Goal: Transaction & Acquisition: Book appointment/travel/reservation

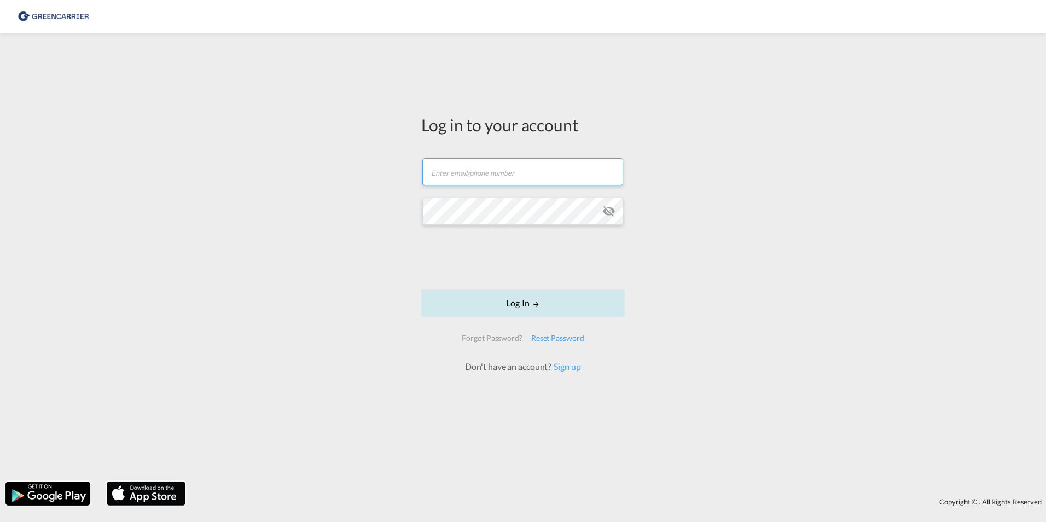
type input "[EMAIL_ADDRESS][DOMAIN_NAME]"
click at [495, 306] on button "Log In" at bounding box center [523, 302] width 204 height 27
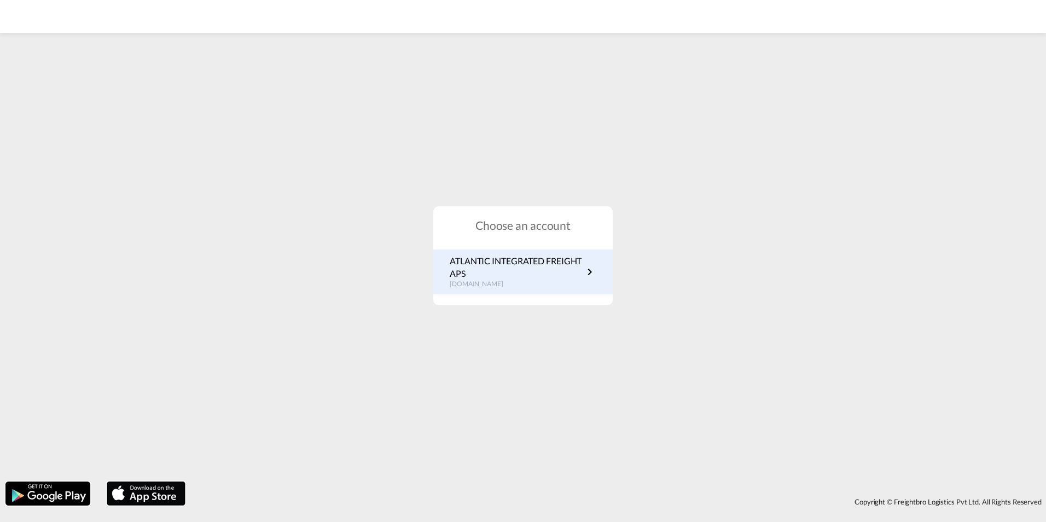
click at [501, 271] on p "ATLANTIC INTEGRATED FREIGHT APS" at bounding box center [516, 267] width 133 height 25
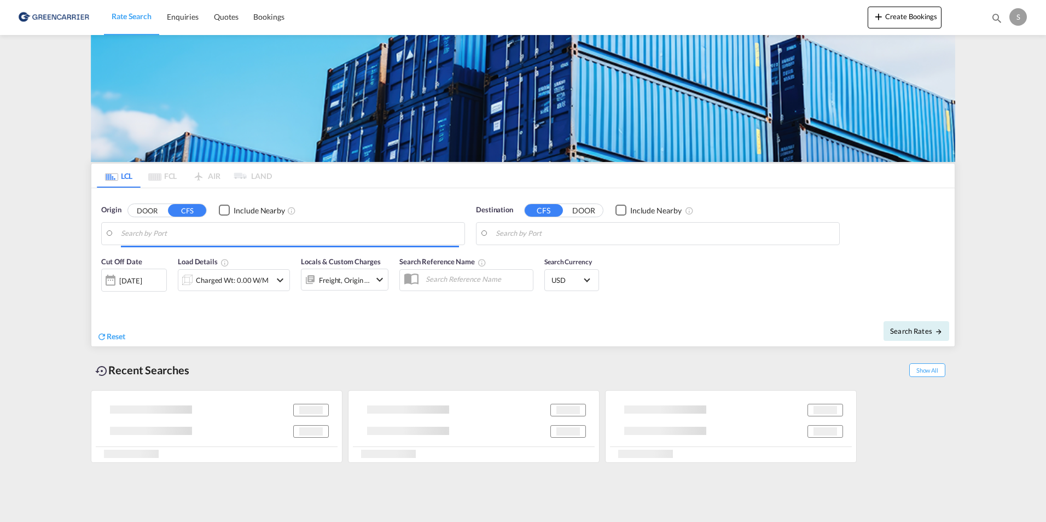
type input "Aarhus, DKAAR"
type input "Busan, KRPUS"
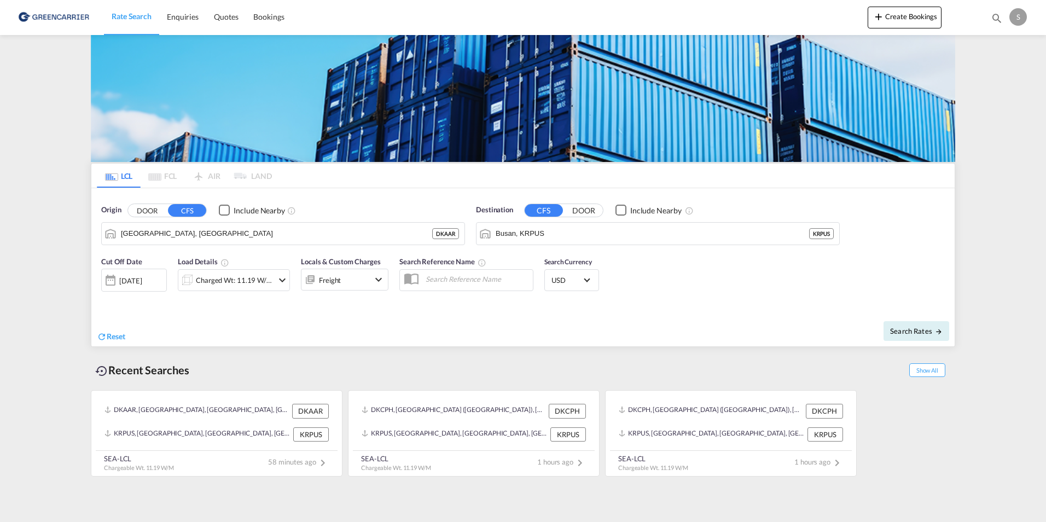
click at [428, 277] on input "text" at bounding box center [476, 279] width 113 height 16
paste input "OADO251814"
type input "OADO251814 TOBY"
click at [245, 283] on div "Charged Wt: 11.19 W/M" at bounding box center [234, 279] width 77 height 15
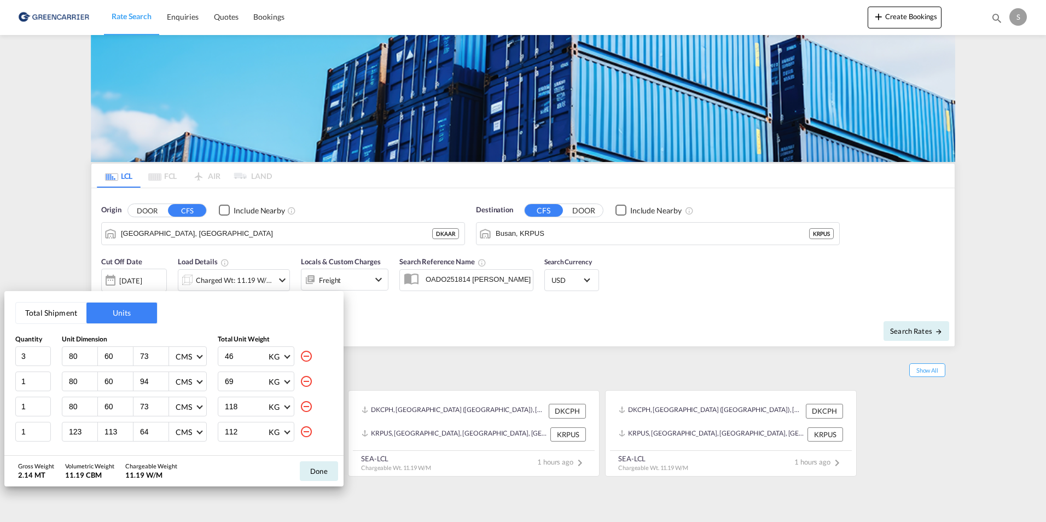
click at [301, 352] on md-icon "icon-minus-circle-outline" at bounding box center [306, 356] width 13 height 13
type input "1"
type input "94"
type input "69"
type input "73"
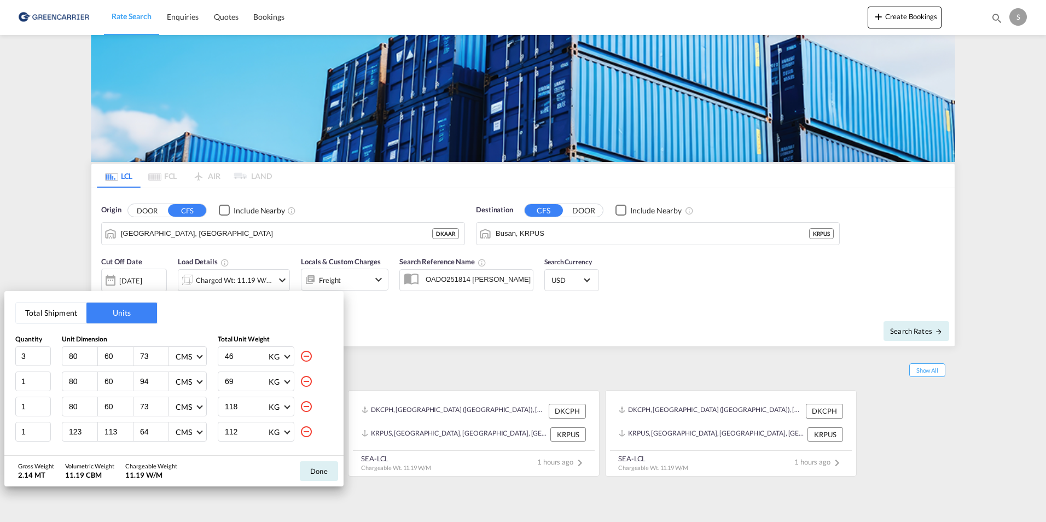
type input "118"
type input "123"
type input "113"
type input "64"
type input "112"
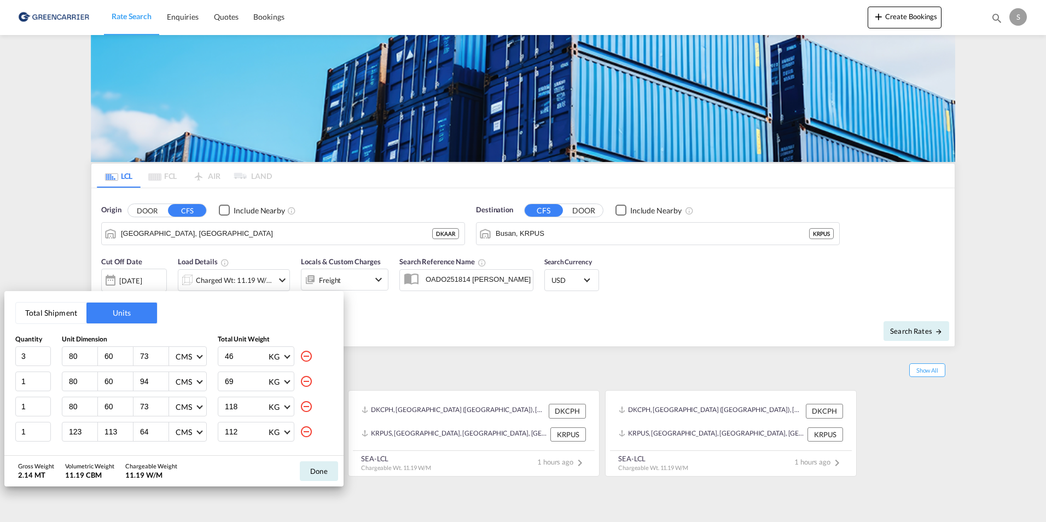
type input "3"
type input "222"
type input "126"
type input "73"
type input "369"
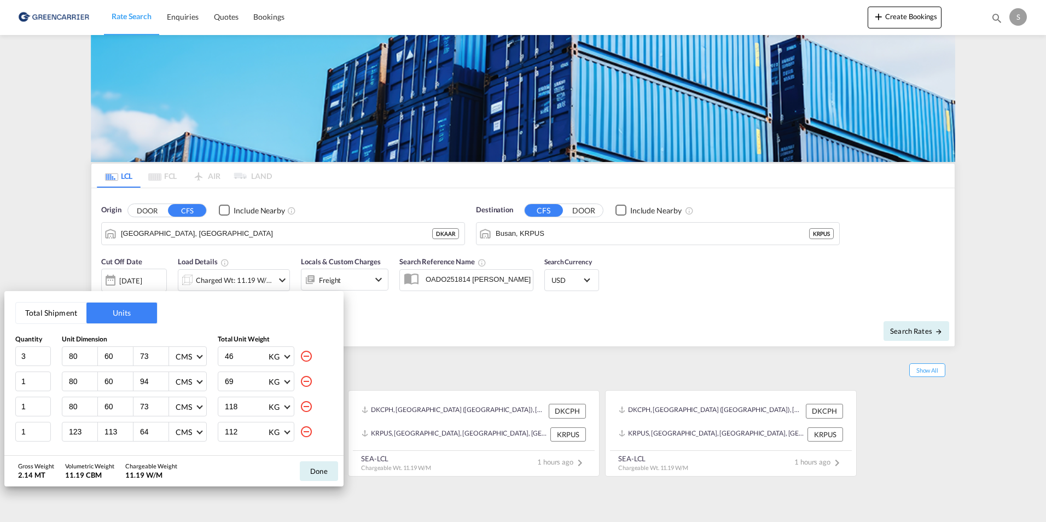
type input "1"
type input "166"
type input "63"
type input "591"
click at [300, 353] on md-icon "icon-minus-circle-outline" at bounding box center [306, 356] width 13 height 13
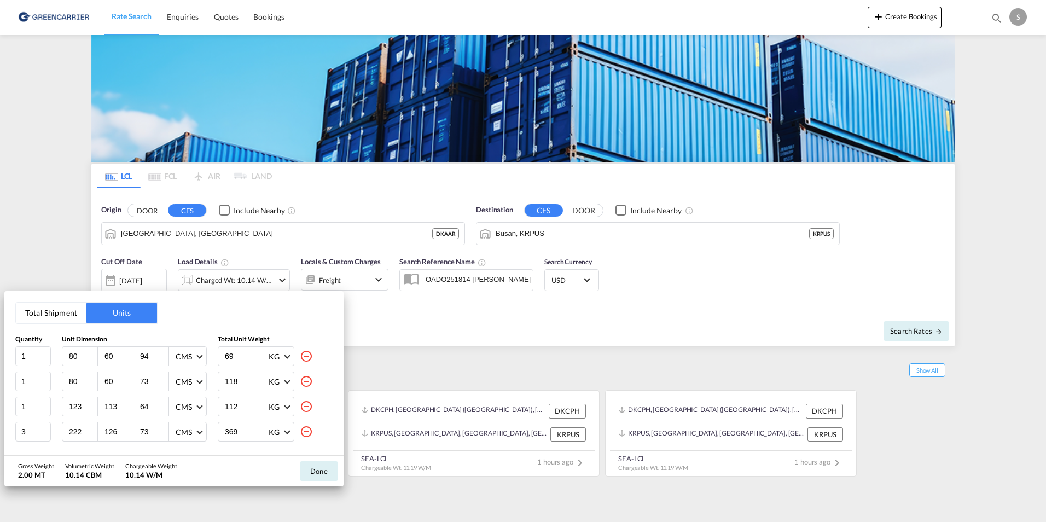
type input "73"
type input "118"
type input "123"
type input "113"
type input "64"
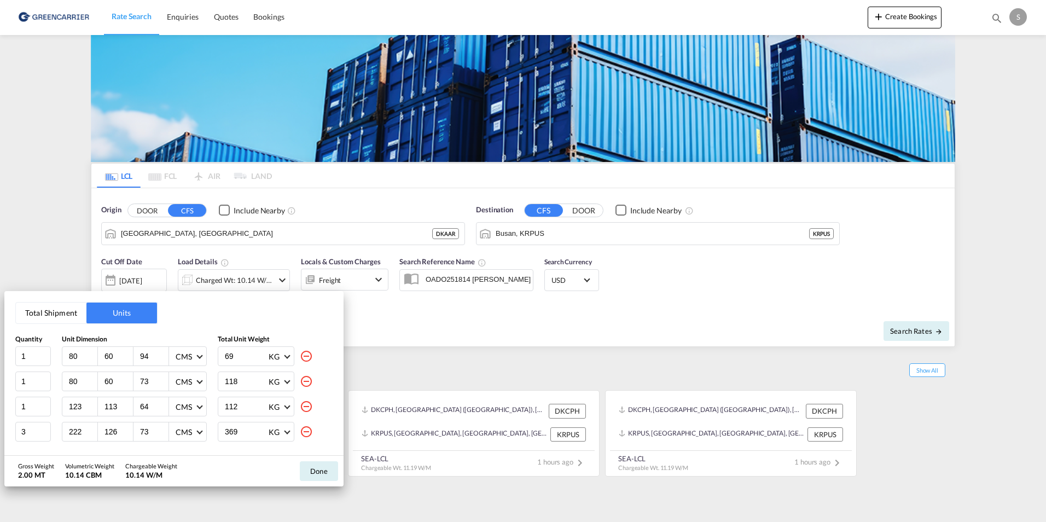
type input "112"
type input "3"
type input "222"
type input "126"
type input "73"
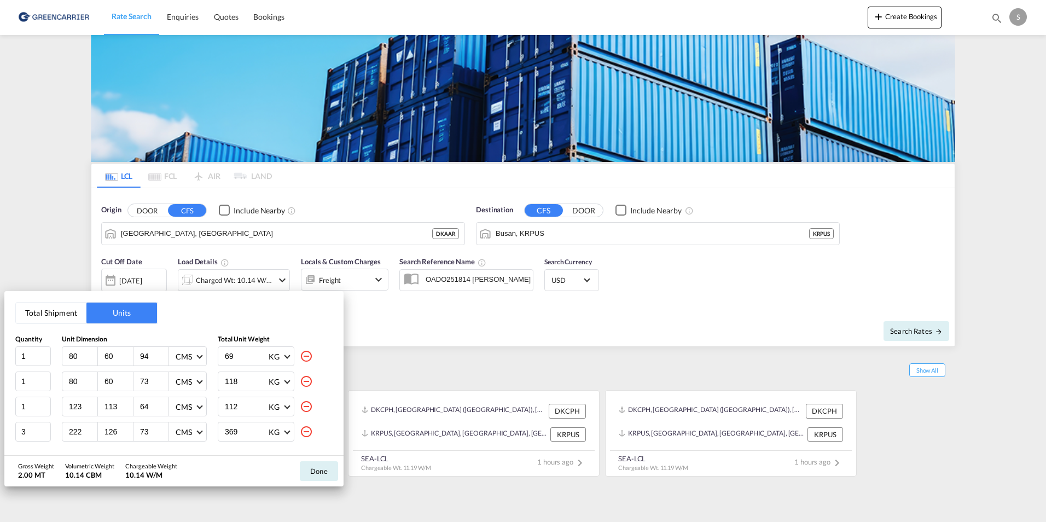
type input "369"
type input "1"
type input "166"
type input "63"
type input "591"
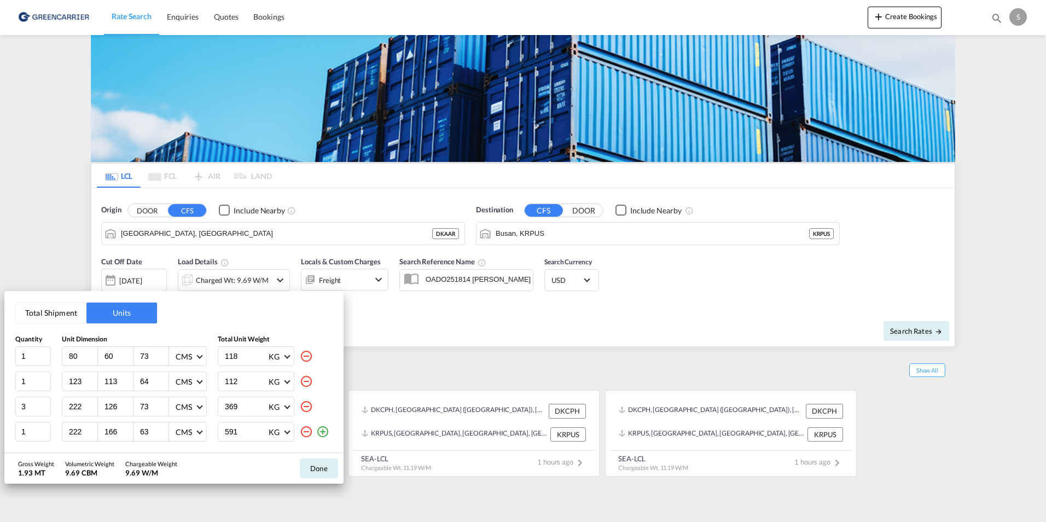
click at [300, 353] on md-icon "icon-minus-circle-outline" at bounding box center [306, 356] width 13 height 13
type input "123"
type input "113"
type input "64"
type input "112"
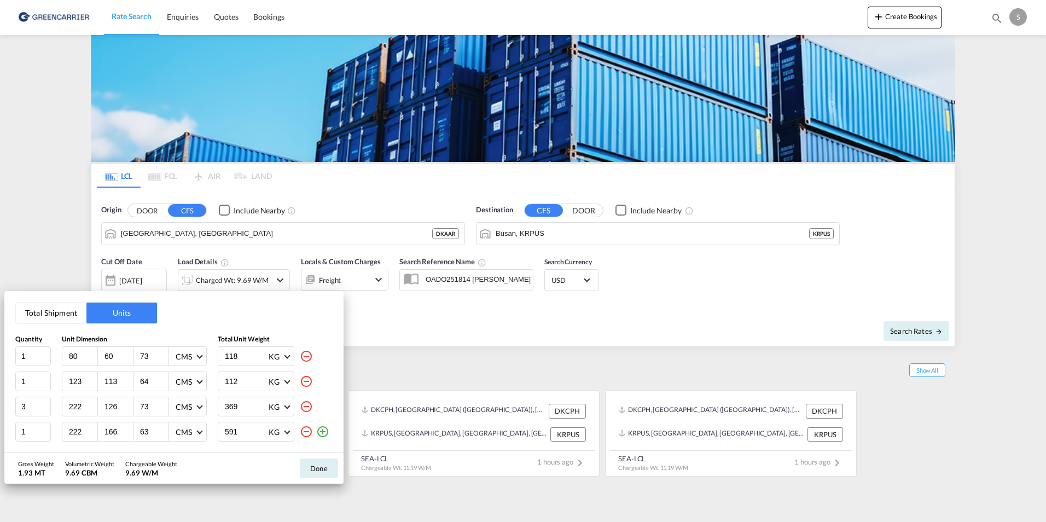
type input "3"
type input "222"
type input "126"
type input "73"
type input "369"
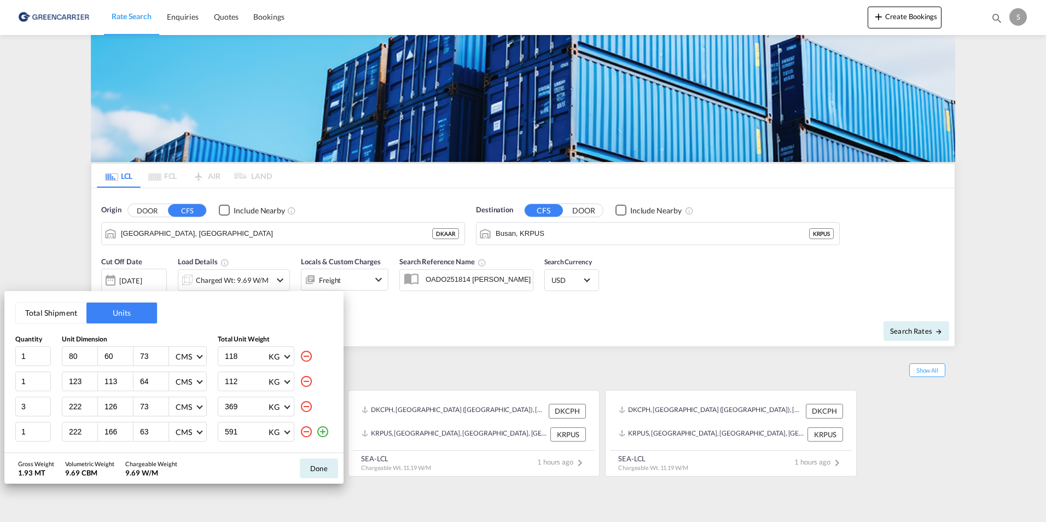
type input "1"
type input "166"
type input "63"
type input "591"
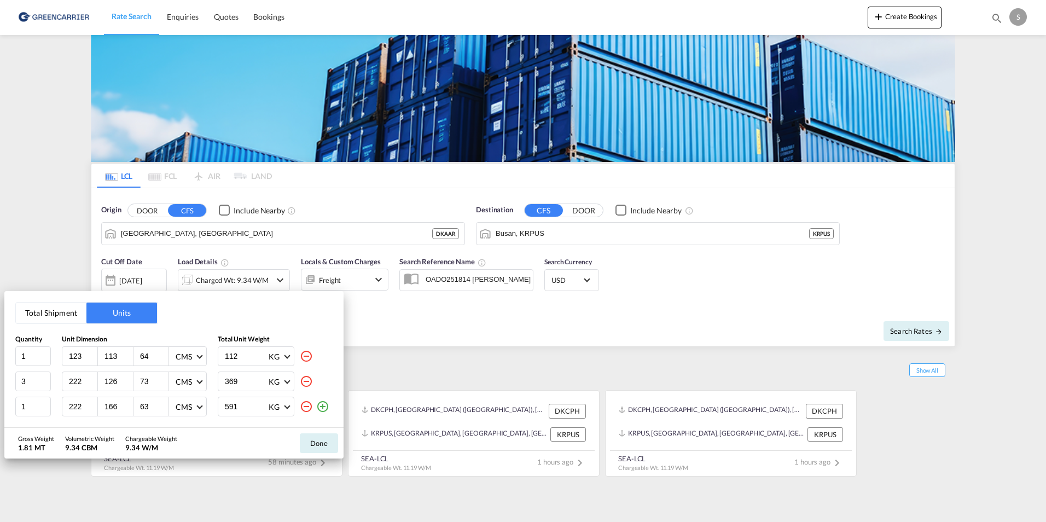
click at [300, 353] on md-icon "icon-minus-circle-outline" at bounding box center [306, 356] width 13 height 13
type input "3"
type input "222"
type input "126"
type input "73"
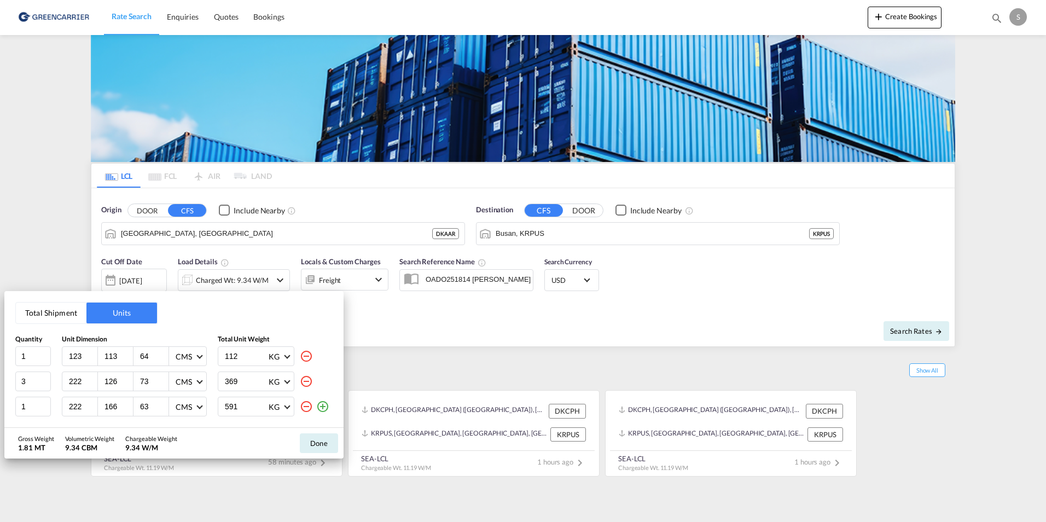
type input "369"
type input "1"
type input "166"
type input "63"
type input "591"
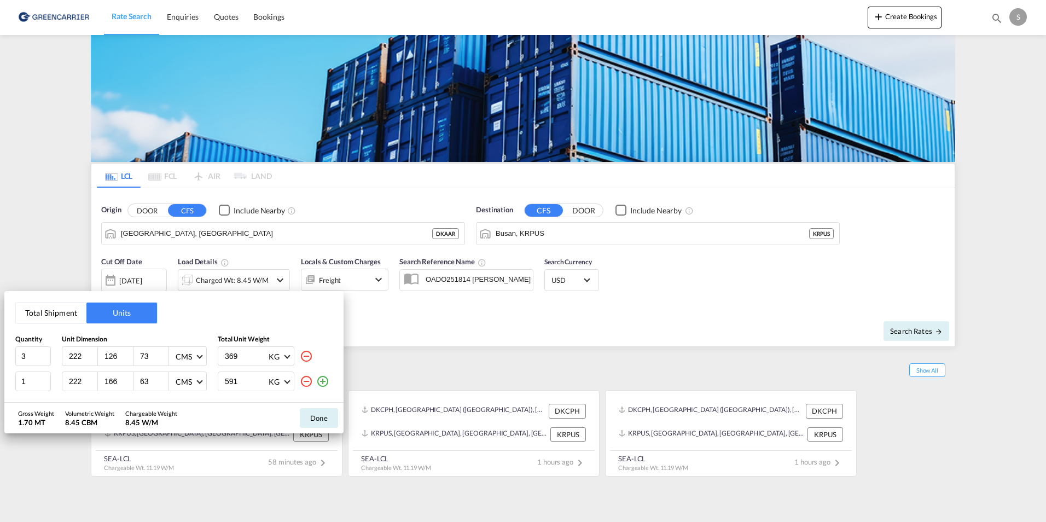
click at [300, 354] on md-icon "icon-minus-circle-outline" at bounding box center [306, 356] width 13 height 13
type input "1"
type input "166"
type input "63"
type input "591"
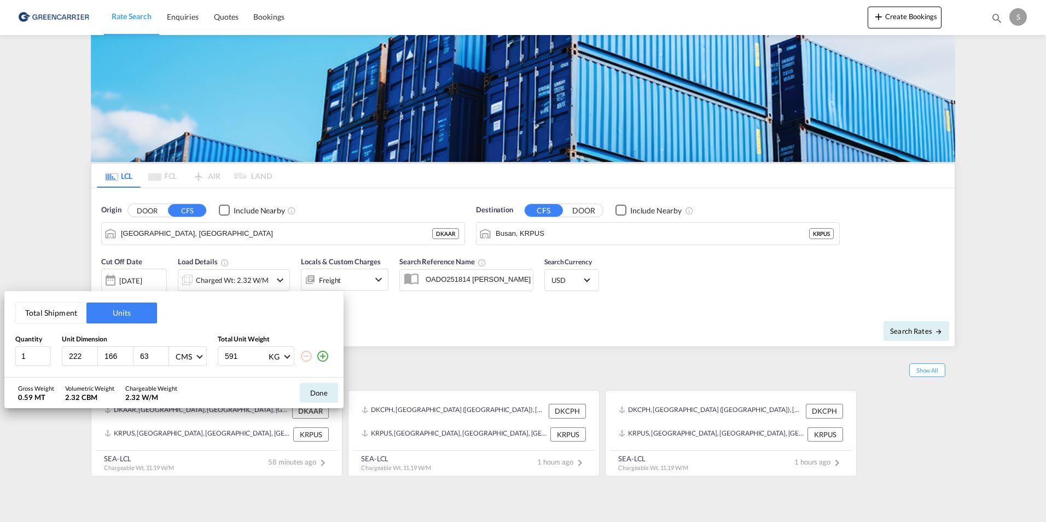
click at [306, 356] on md-icon "icon-minus-circle-outline" at bounding box center [306, 356] width 13 height 13
click at [73, 358] on input "222" at bounding box center [83, 356] width 30 height 10
click at [74, 358] on input "222" at bounding box center [83, 356] width 30 height 10
type input "125"
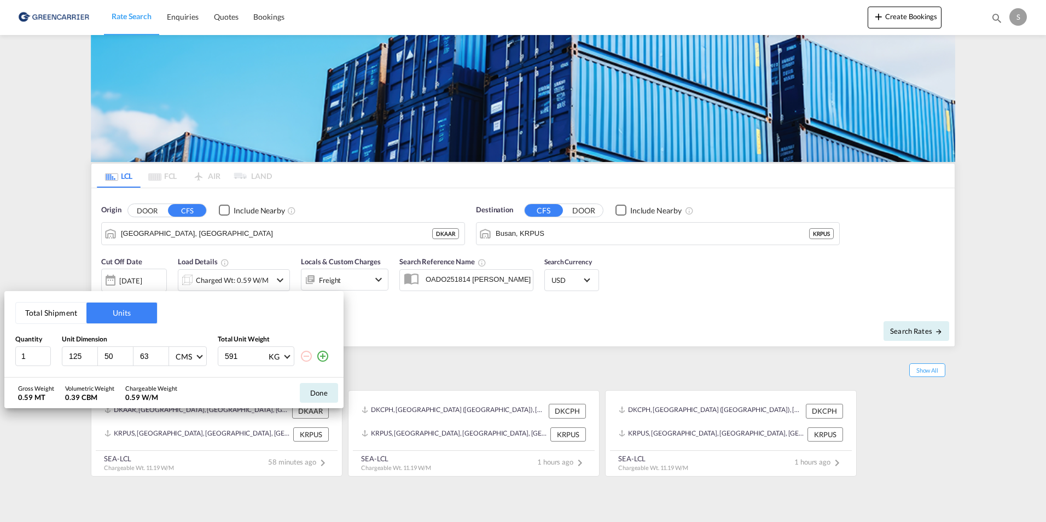
type input "50"
type input "225"
type input "422"
click at [325, 359] on md-icon "icon-plus-circle-outline" at bounding box center [322, 356] width 13 height 13
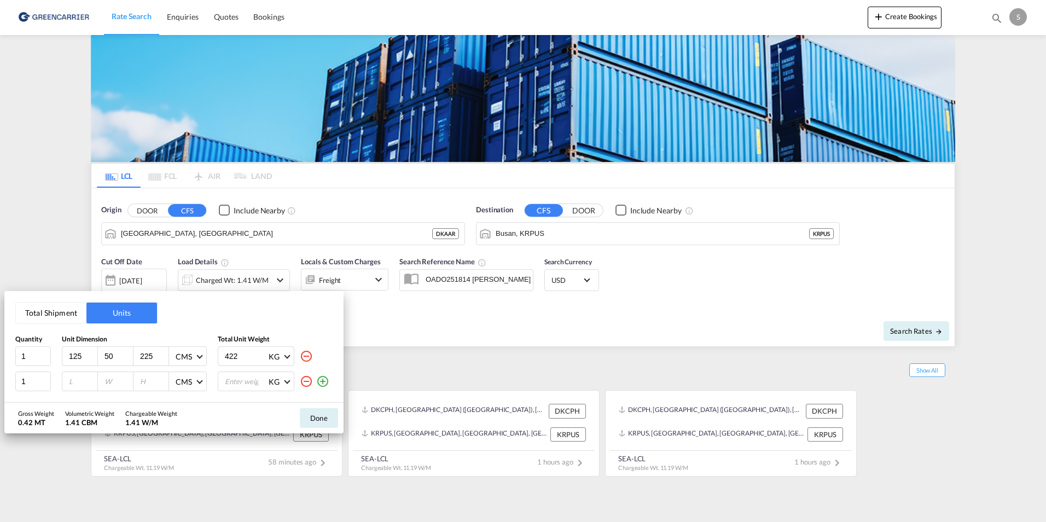
click at [325, 359] on div "422 KG KG LB" at bounding box center [275, 356] width 115 height 20
click at [320, 381] on md-icon "icon-plus-circle-outline" at bounding box center [322, 381] width 13 height 13
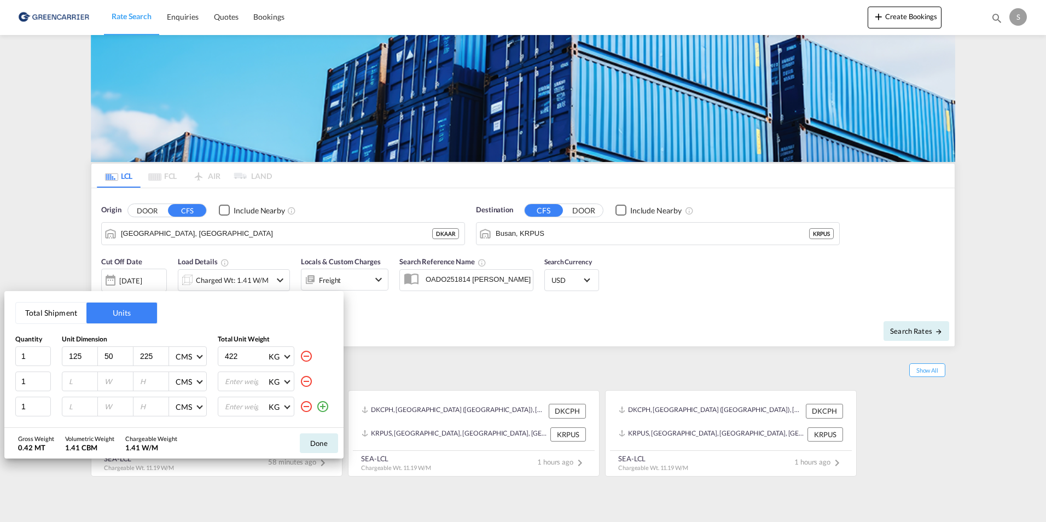
click at [73, 387] on div at bounding box center [80, 381] width 36 height 19
click at [78, 385] on input "number" at bounding box center [83, 381] width 30 height 10
type input "1"
type input "220"
type input "110"
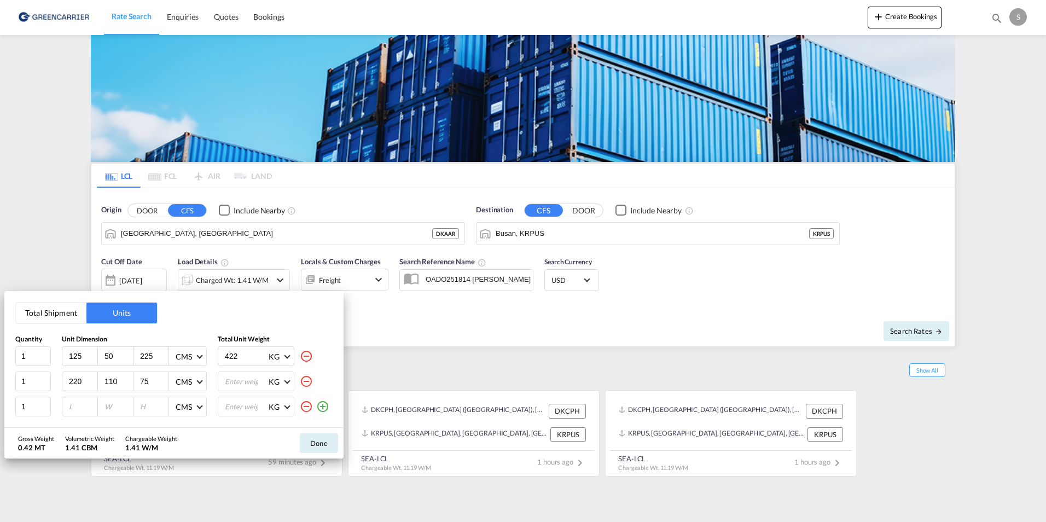
type input "75"
type input "492"
click at [70, 402] on input "number" at bounding box center [83, 407] width 30 height 10
type input "27"
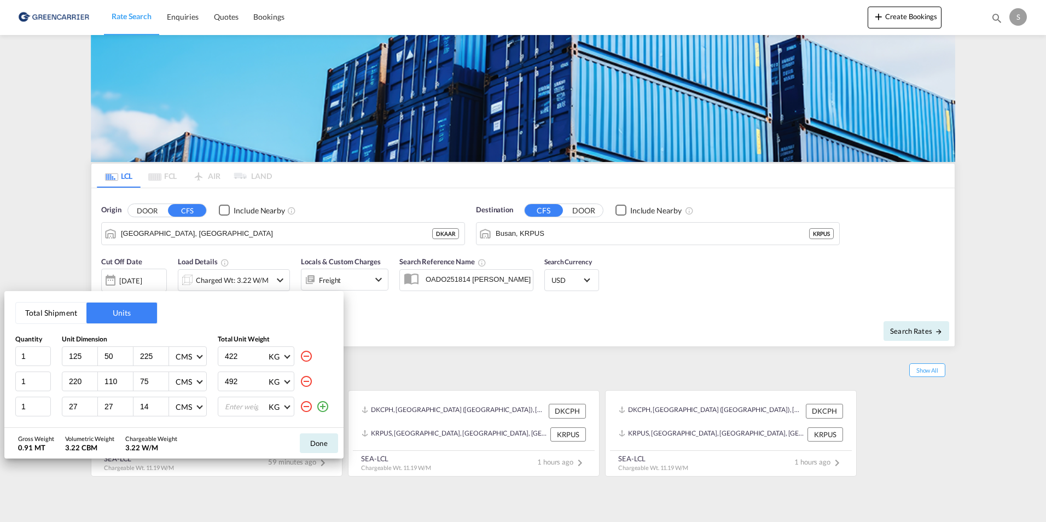
type input "14"
type input "2.2"
click at [215, 441] on div "Gross Weight 0.92 MT Volumetric Weight 3.23 CBM Chargeable Weight 3.23 W/M Done" at bounding box center [173, 443] width 339 height 31
click at [312, 443] on button "Done" at bounding box center [319, 443] width 38 height 20
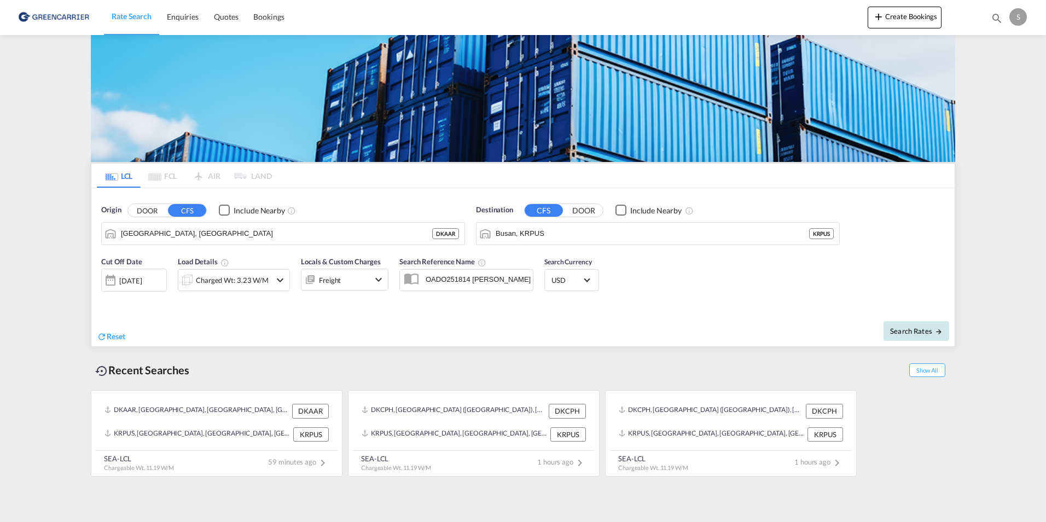
click at [902, 328] on span "Search Rates" at bounding box center [916, 331] width 53 height 9
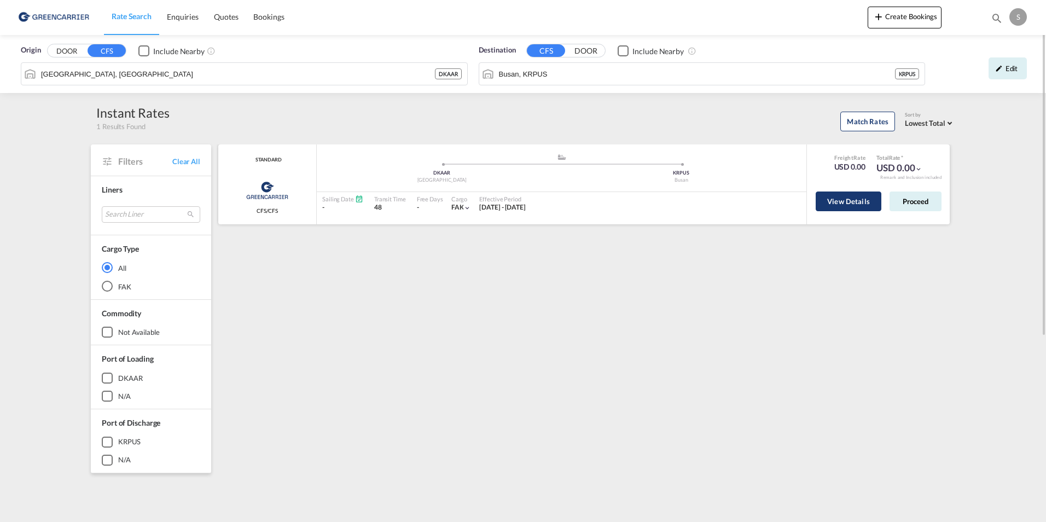
click at [847, 208] on button "View Details" at bounding box center [849, 201] width 66 height 20
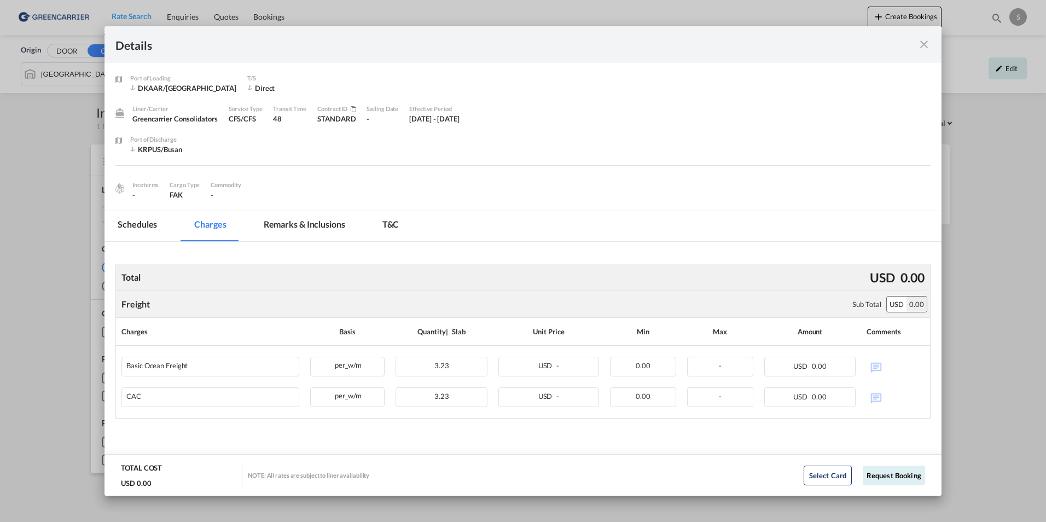
click at [134, 226] on md-tab-item "Schedules" at bounding box center [137, 226] width 66 height 30
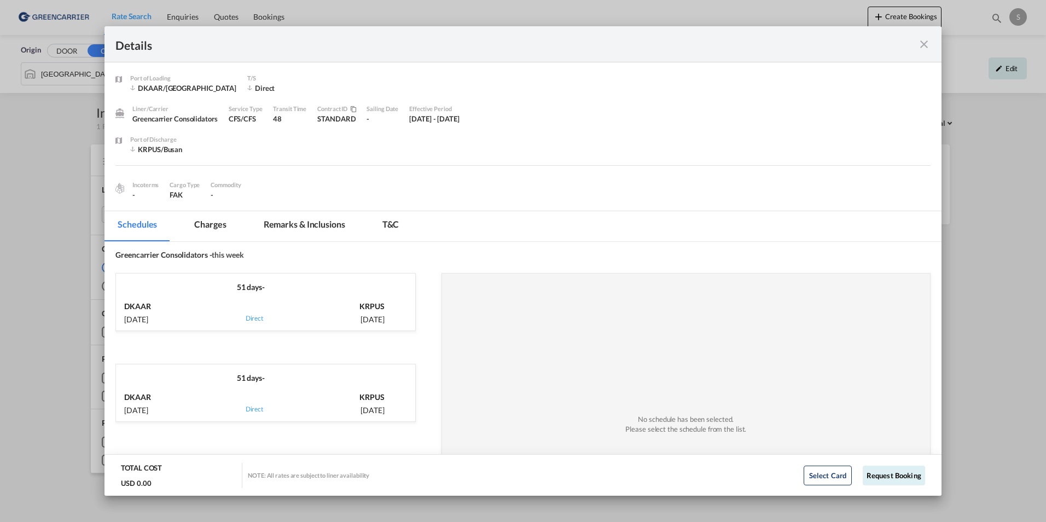
click at [291, 306] on div "DKAAR 18 Sep, 2025 via Direct KRPUS 8 Nov, 2025" at bounding box center [265, 312] width 299 height 38
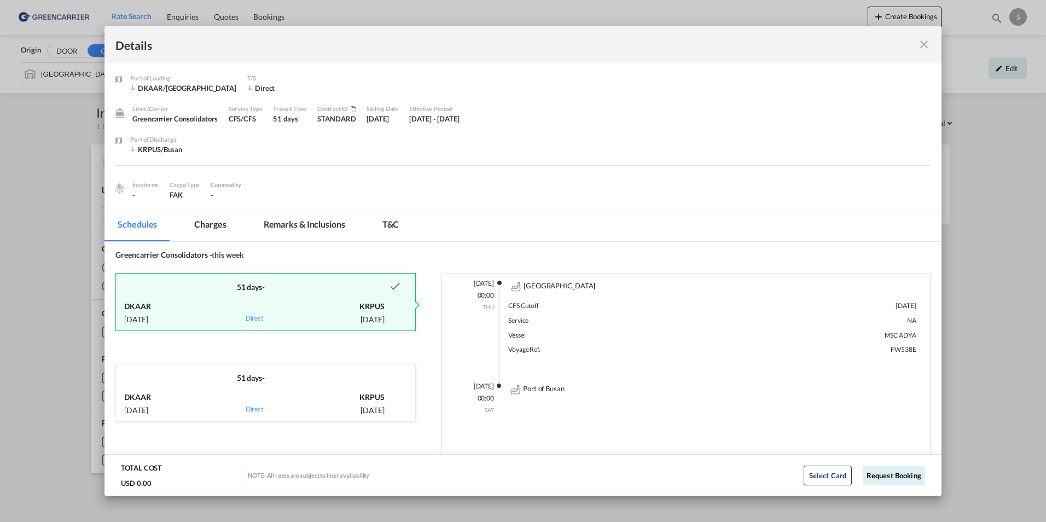
click at [294, 370] on div "51 days -" at bounding box center [250, 373] width 269 height 19
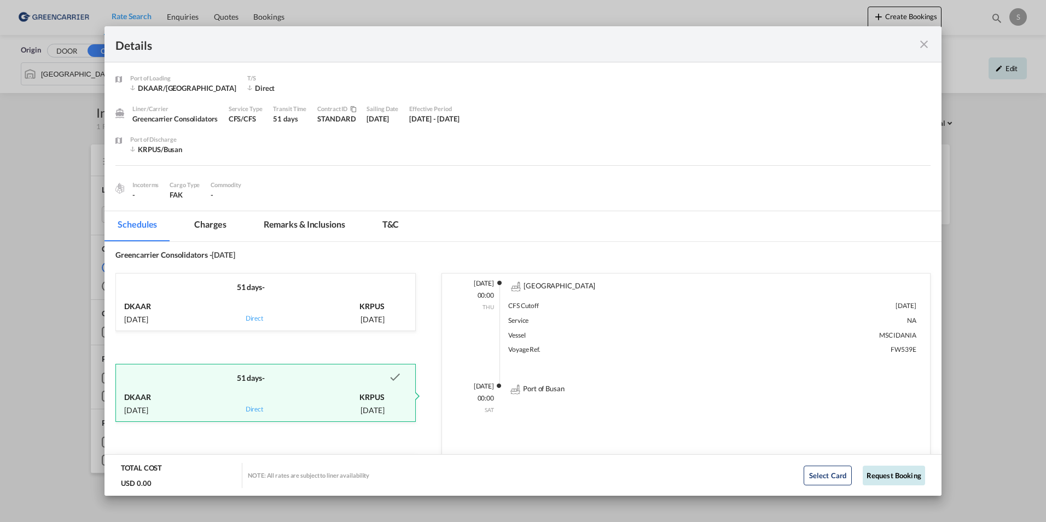
click at [890, 476] on button "Request Booking" at bounding box center [894, 476] width 62 height 20
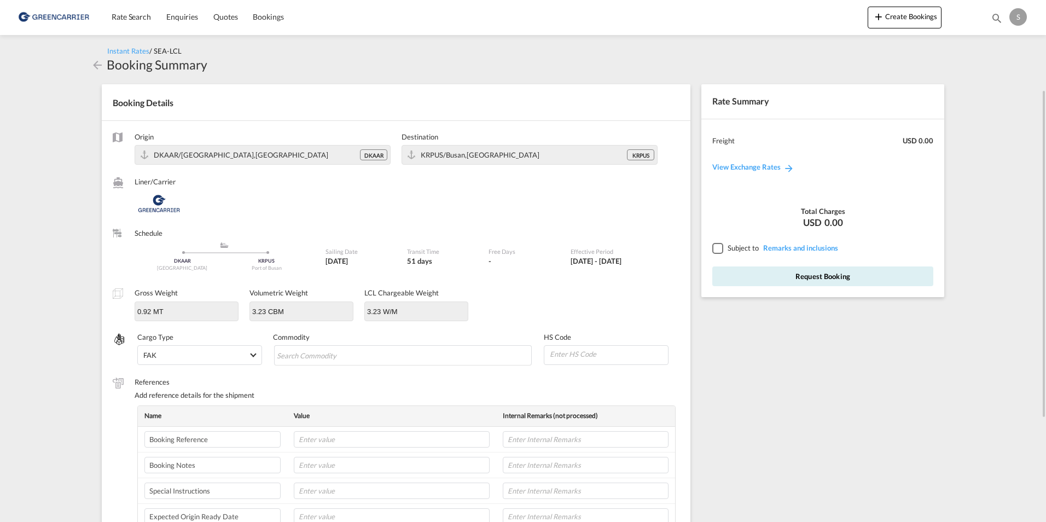
scroll to position [55, 0]
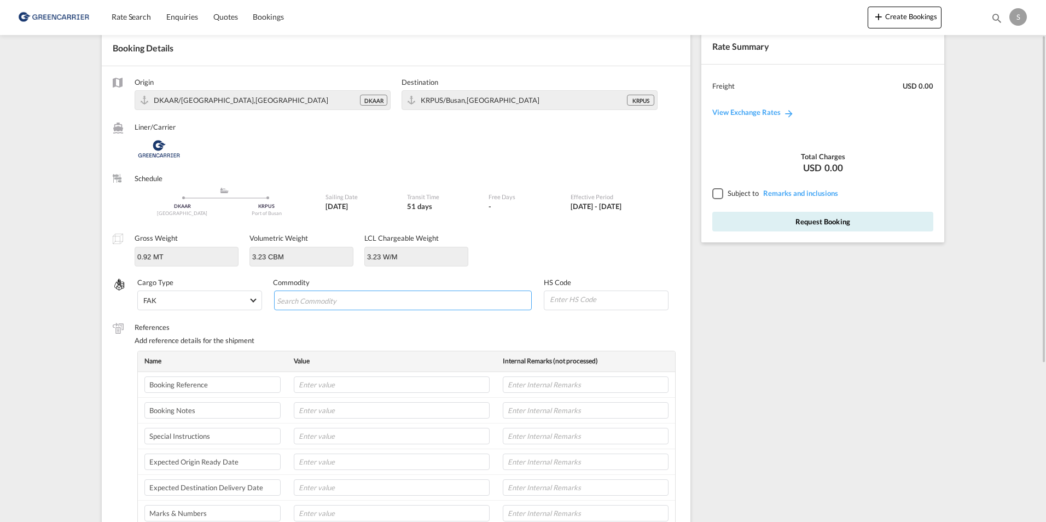
click at [330, 290] on md-chips-wrap "Chips container with autocompletion. Enter the text area, type text to search, …" at bounding box center [403, 300] width 258 height 20
click at [318, 296] on input "Chips input." at bounding box center [327, 301] width 100 height 18
type input "CARGO JAMD;OMG SYSTEM & FGSS"
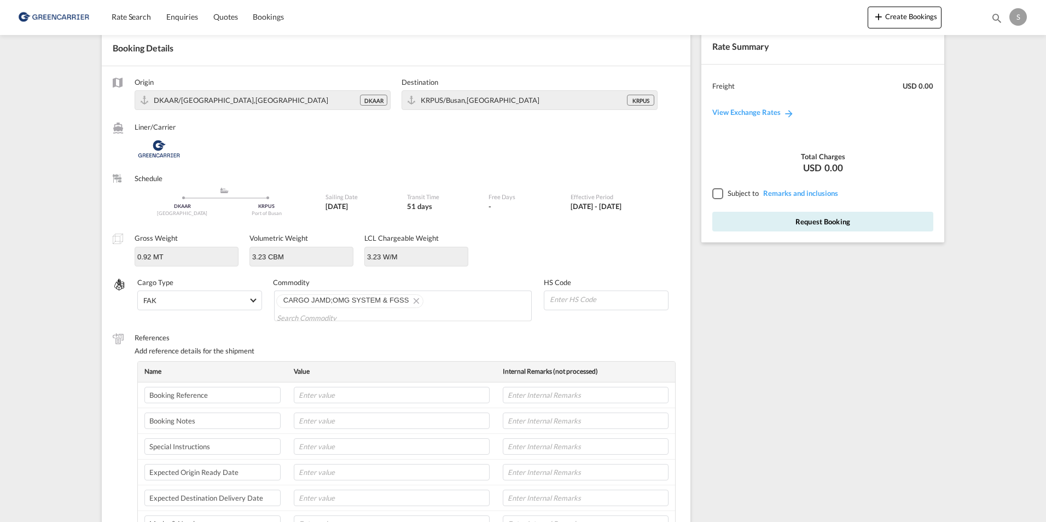
scroll to position [0, 0]
click at [332, 301] on span "CARGO JAMD;OMG SYSTEM & FGSS" at bounding box center [346, 300] width 126 height 8
click at [409, 303] on md-icon "Remove CARGO JAMD;OMG SYSTEM & FGSS" at bounding box center [415, 300] width 13 height 13
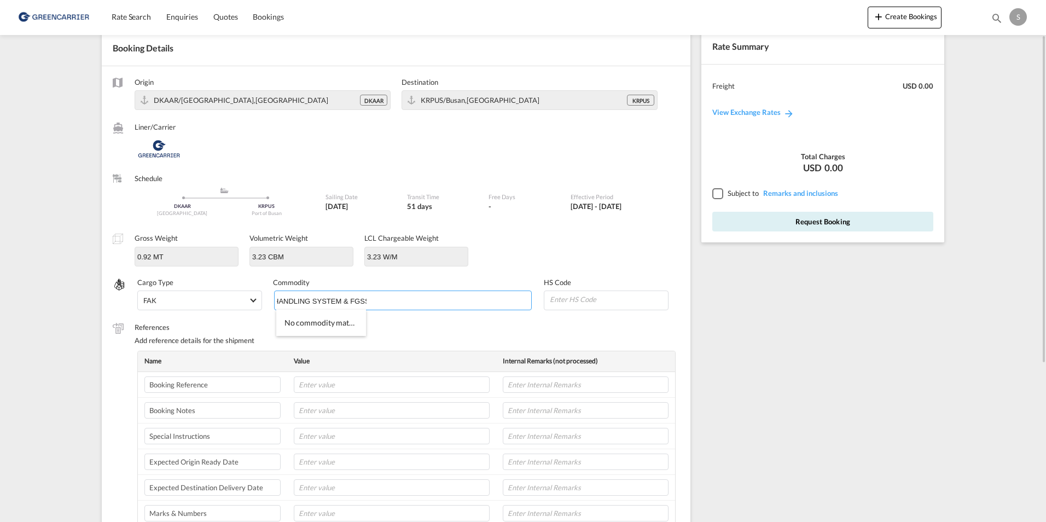
scroll to position [0, 36]
type input "CARGO HANDLING SYSTEM & FGSS"
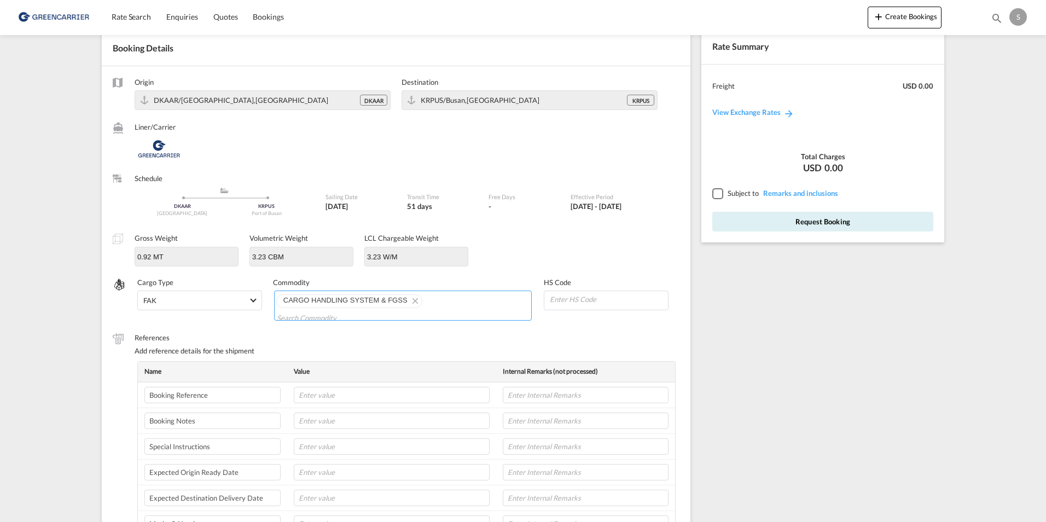
scroll to position [164, 0]
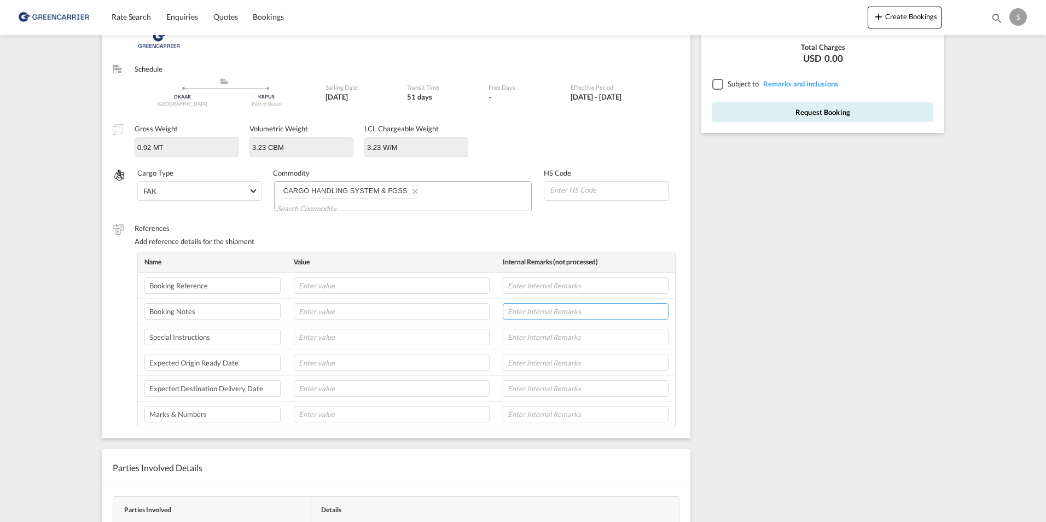
click at [515, 303] on input "text" at bounding box center [586, 311] width 166 height 16
click at [565, 303] on input "text" at bounding box center [586, 311] width 166 height 16
click at [399, 303] on input "text" at bounding box center [392, 311] width 196 height 16
click at [528, 306] on input "text" at bounding box center [586, 311] width 166 height 16
click at [425, 303] on input "text" at bounding box center [392, 311] width 196 height 16
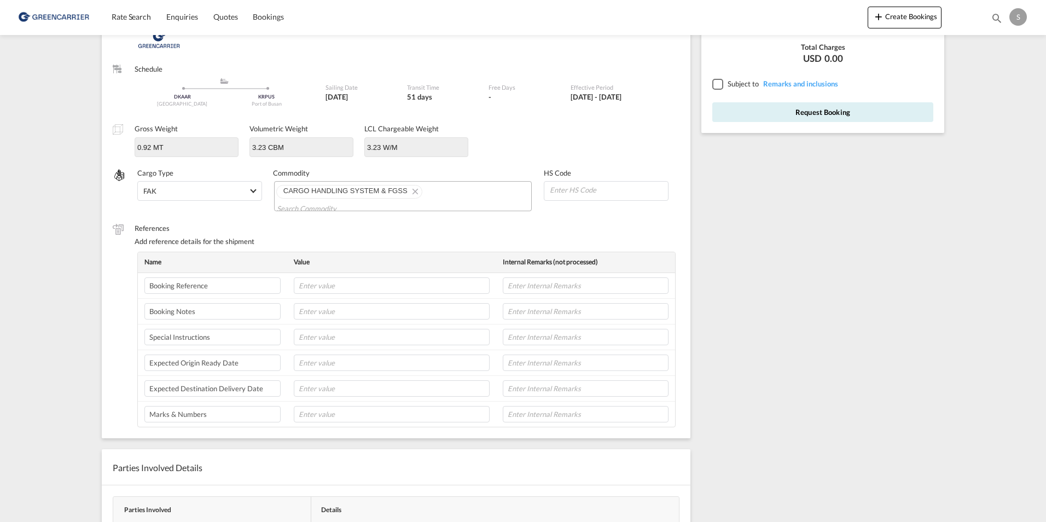
click at [854, 284] on div "Rate Summary Freight USD 0.00 View Exchange Rates Total Charges USD 0.00 Subjec…" at bounding box center [825, 291] width 259 height 764
click at [391, 304] on input "text" at bounding box center [392, 311] width 196 height 16
paste input "Pick up address and Emerson Shipping contact: Emerson - Damcos A/S Aaderupvej 4…"
type input "Pick up address and Emerson Shipping contact: Emerson - Damcos A/S Aaderupvej 4…"
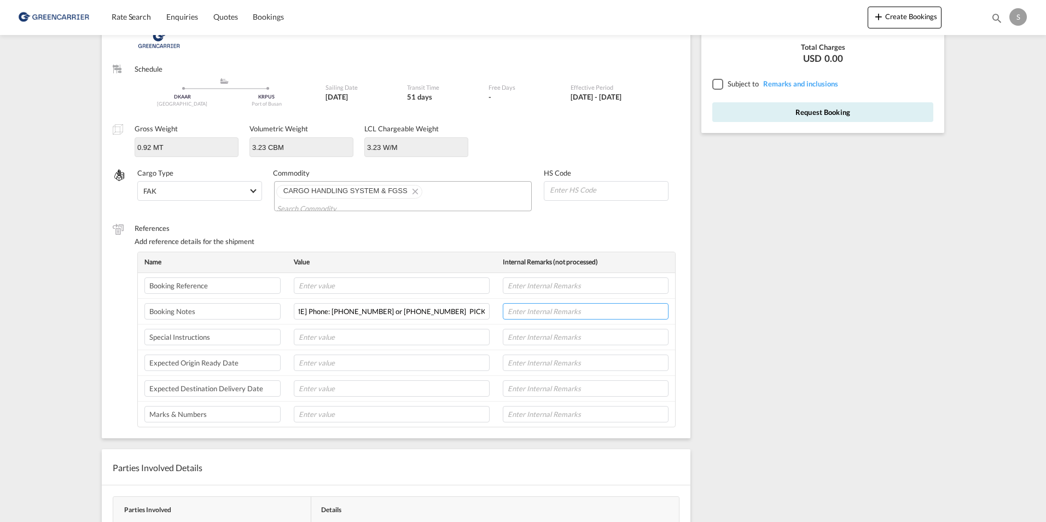
scroll to position [0, 0]
click at [570, 304] on input "text" at bounding box center [586, 311] width 166 height 16
paste input "Pick up address and Emerson Shipping contact: Emerson - Damcos A/S Aaderupvej 4…"
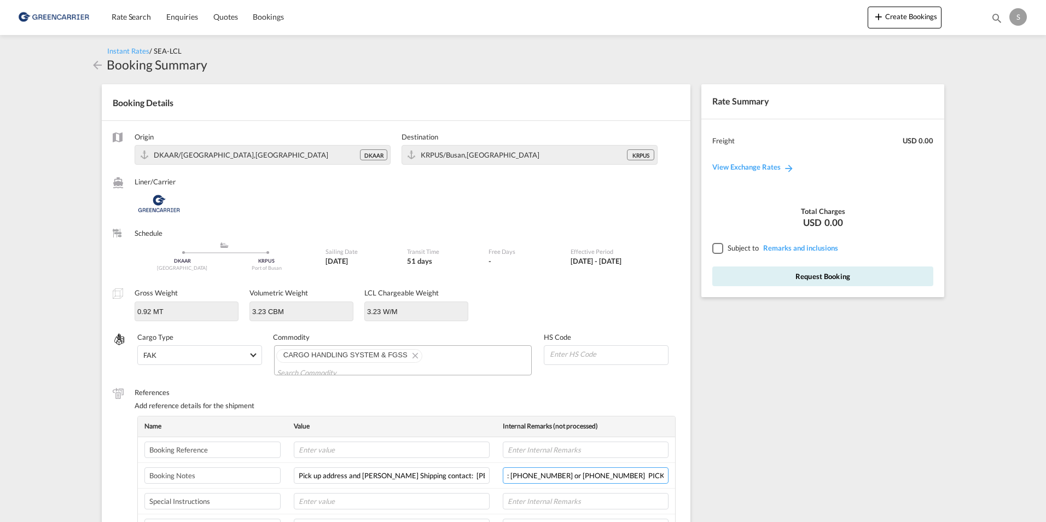
type input "Pick up address and Emerson Shipping contact: Emerson - Damcos A/S Aaderupvej 4…"
click at [722, 248] on div at bounding box center [717, 248] width 10 height 10
click at [772, 277] on button "Request Booking" at bounding box center [822, 276] width 221 height 20
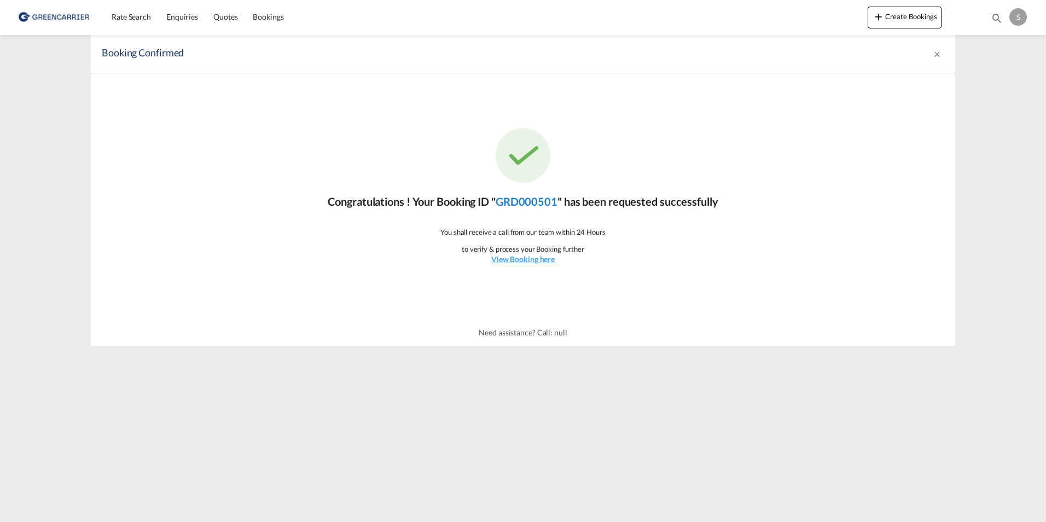
drag, startPoint x: 497, startPoint y: 198, endPoint x: 557, endPoint y: 202, distance: 60.3
click at [557, 202] on p "Congratulations ! Your Booking ID " GRD000501 " has been requested successfully" at bounding box center [523, 201] width 390 height 15
copy p "GRD000501"
